Goal: Task Accomplishment & Management: Manage account settings

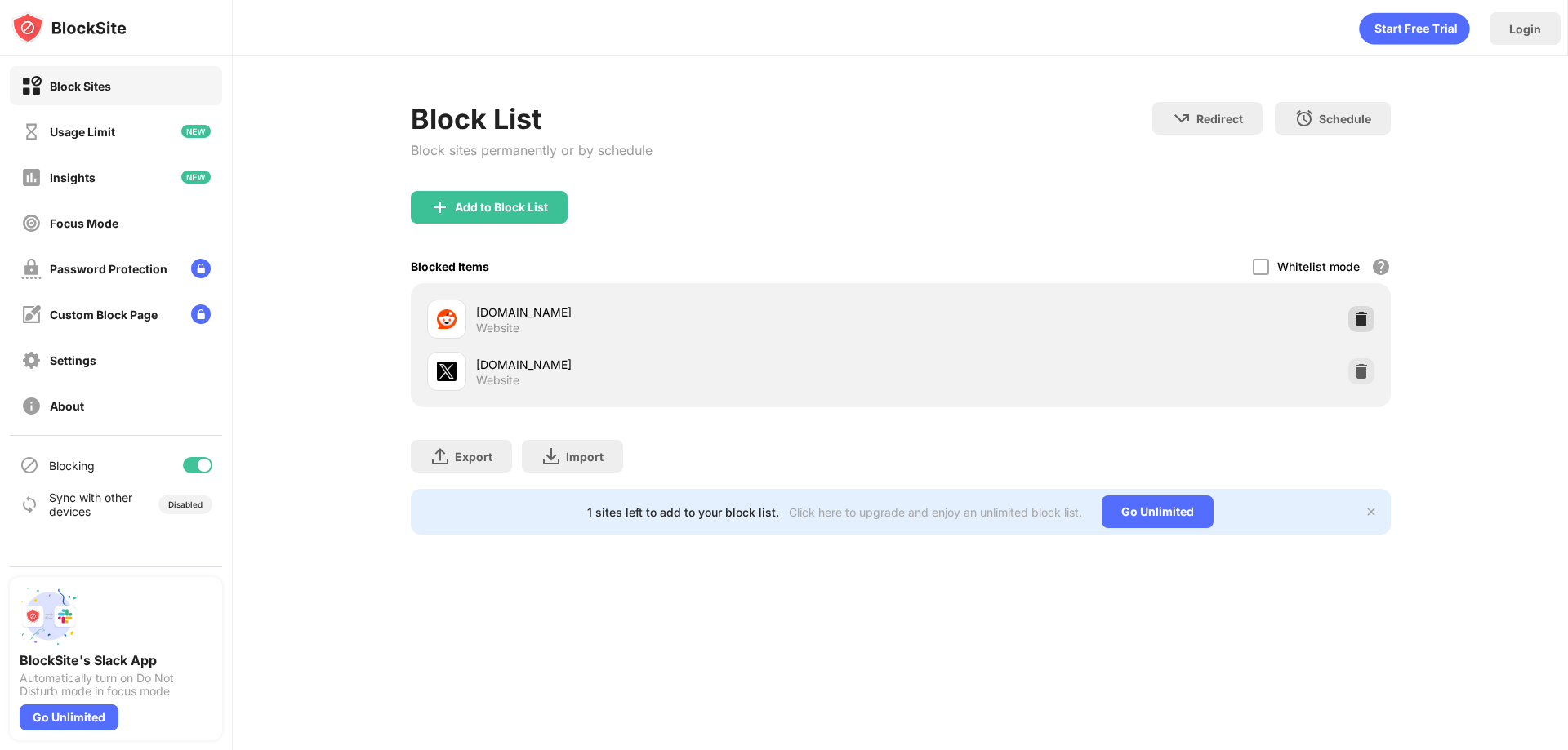
click at [1363, 320] on img at bounding box center [1361, 319] width 16 height 16
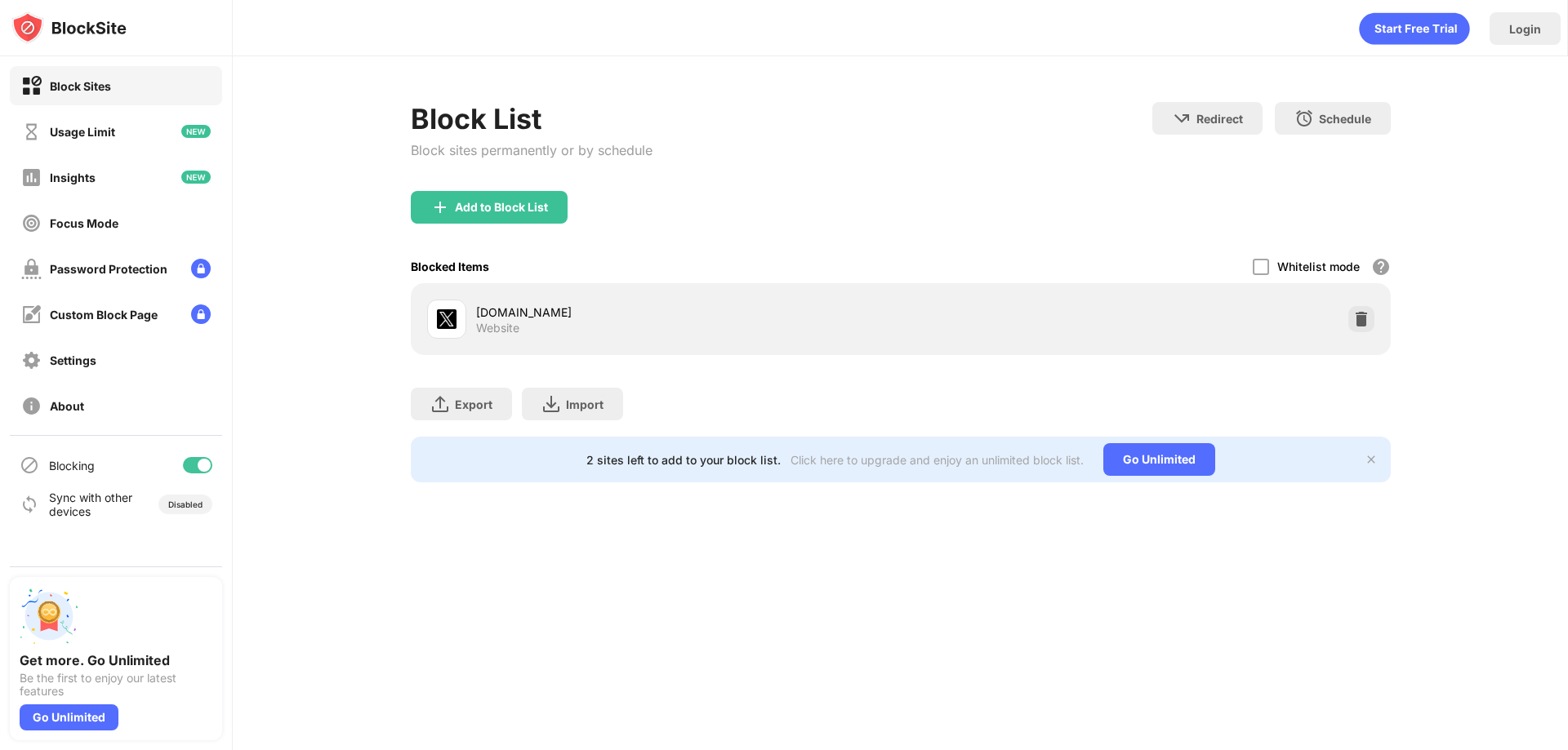
click at [1354, 322] on img at bounding box center [1361, 319] width 16 height 16
